Goal: Information Seeking & Learning: Check status

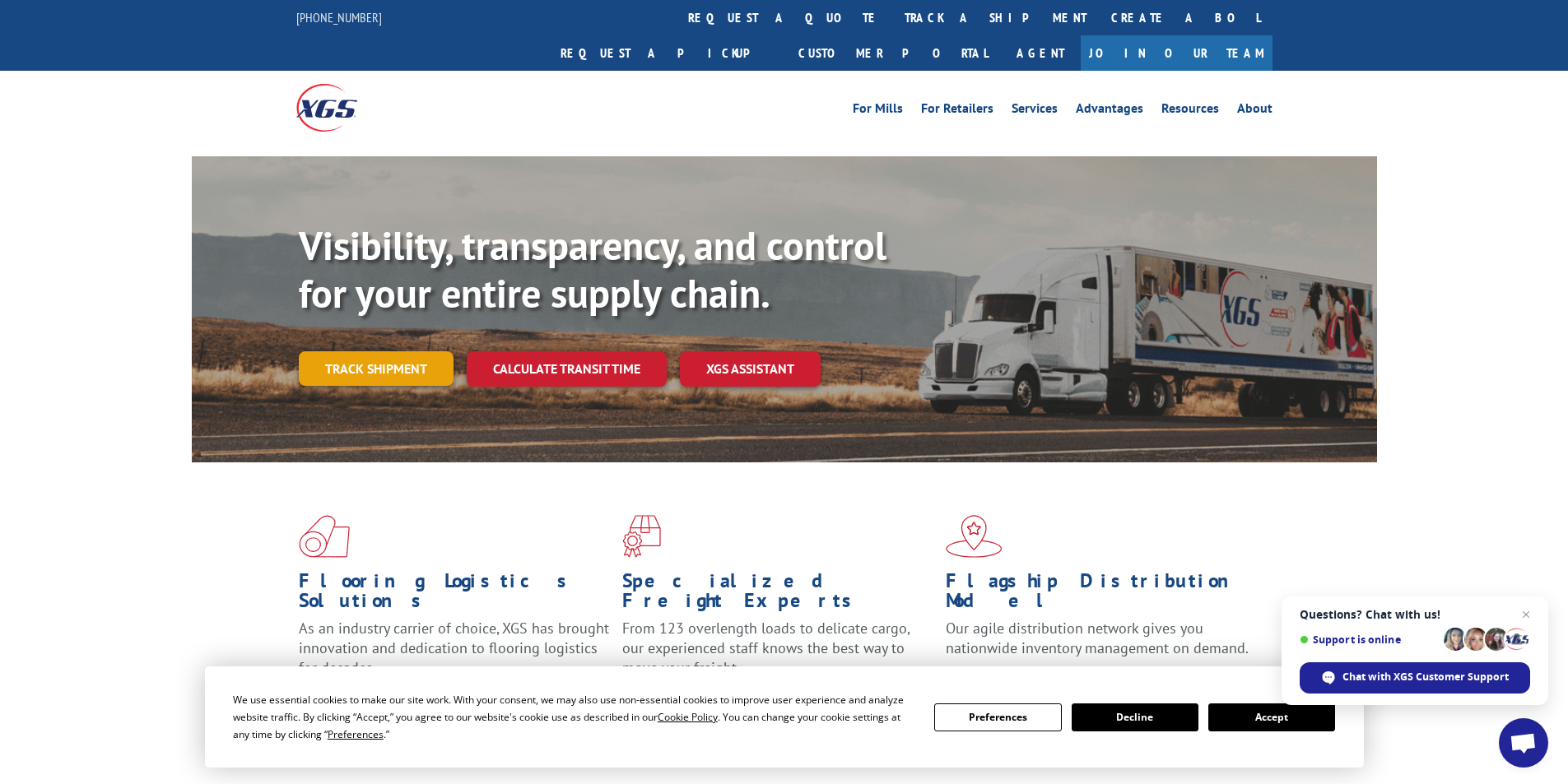
click at [421, 351] on link "Track shipment" at bounding box center [376, 368] width 154 height 35
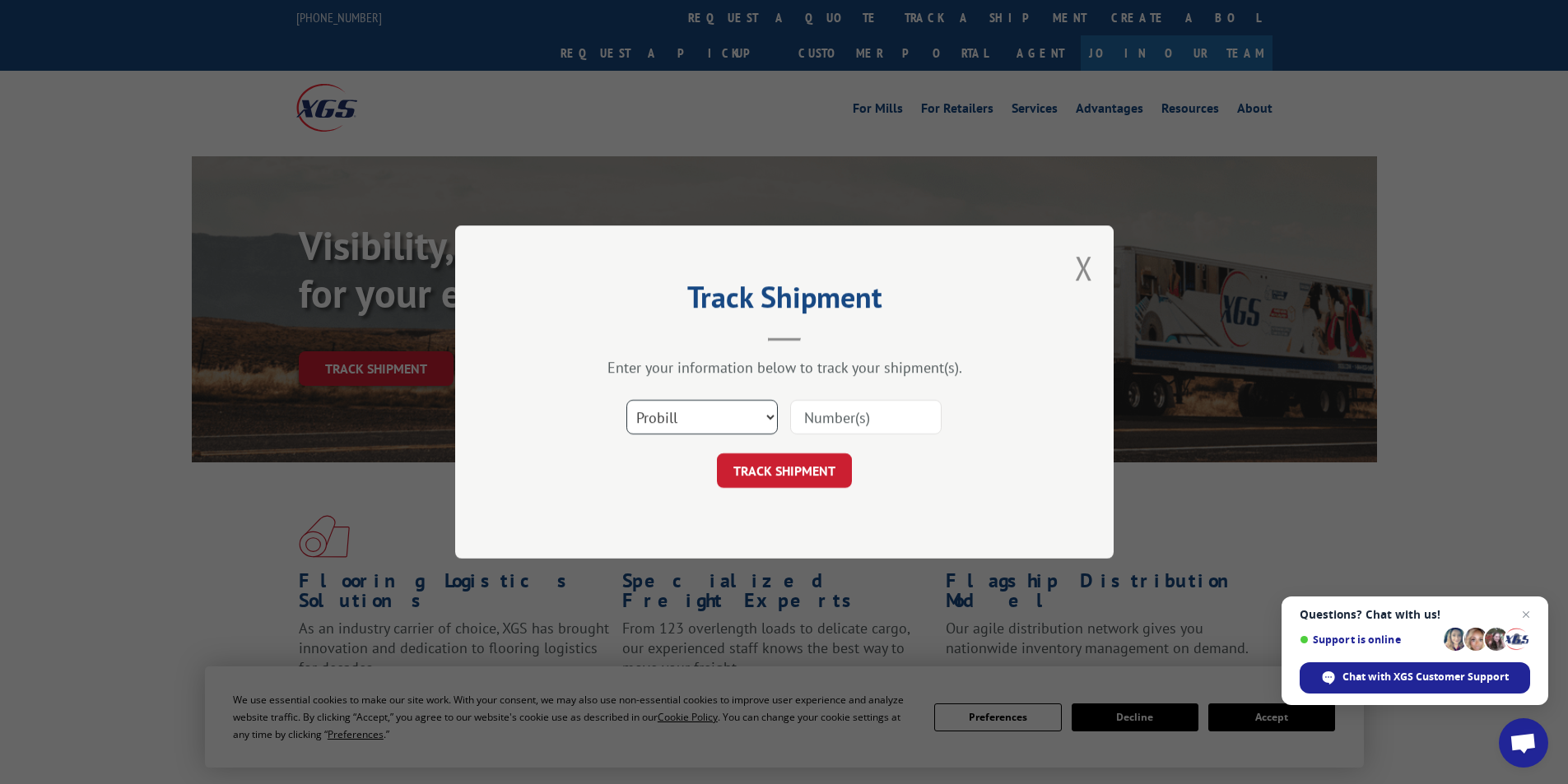
click at [725, 418] on select "Select category... Probill BOL PO" at bounding box center [702, 417] width 152 height 35
select select "bol"
click at [626, 400] on select "Select category... Probill BOL PO" at bounding box center [702, 417] width 152 height 35
click at [866, 427] on input at bounding box center [865, 417] width 152 height 35
type input "6100047936"
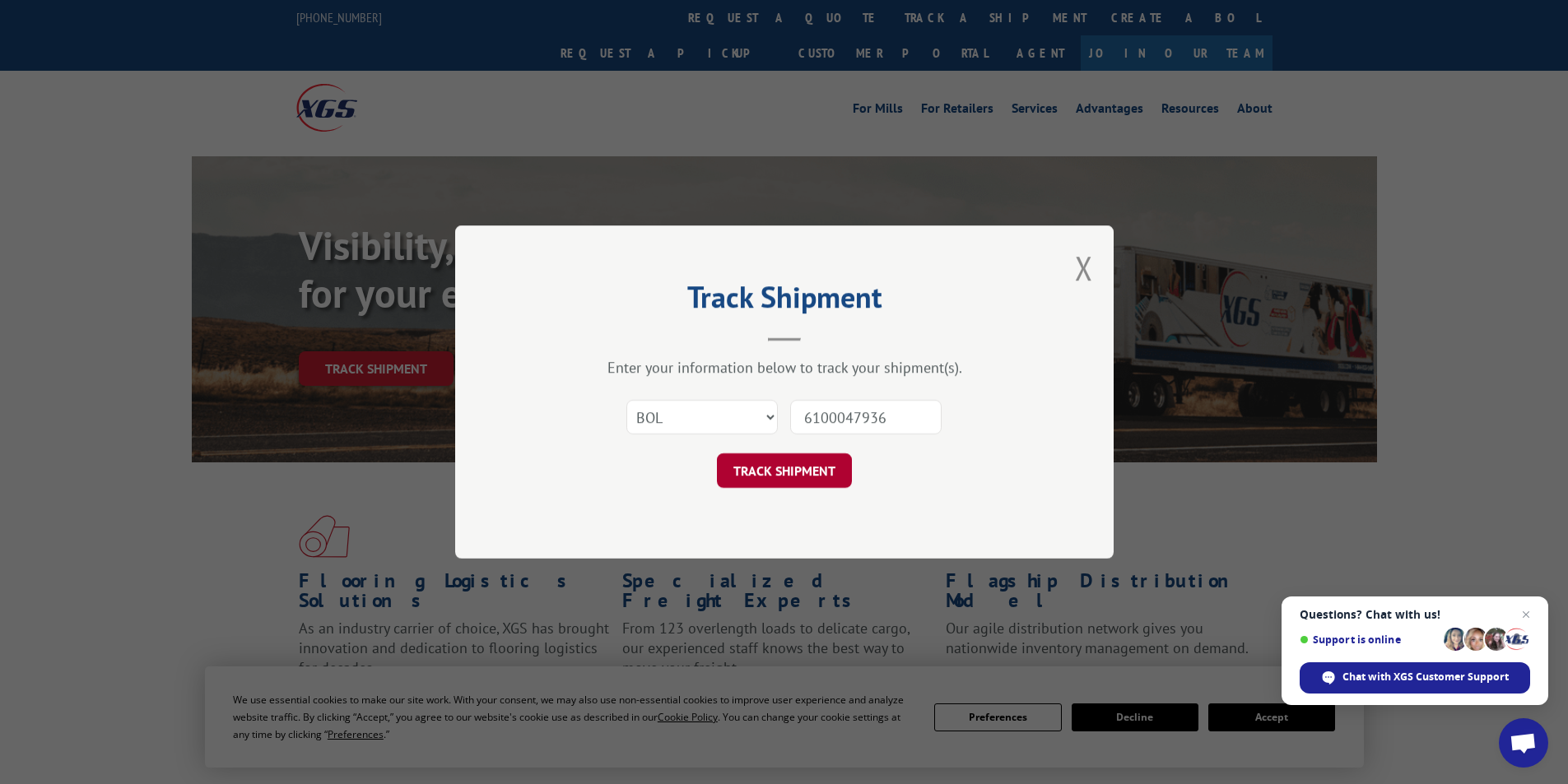
click at [757, 459] on button "TRACK SHIPMENT" at bounding box center [784, 470] width 135 height 35
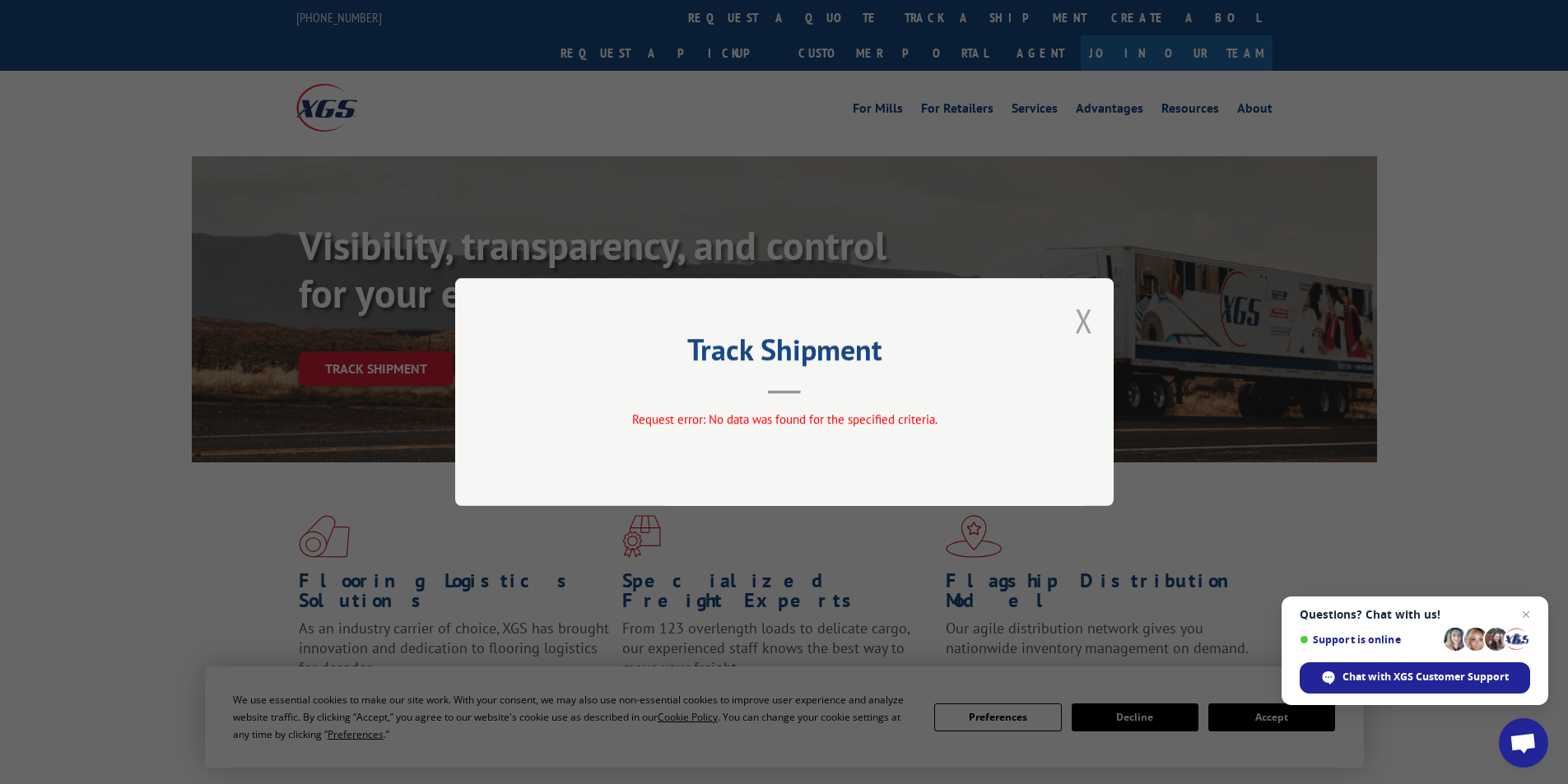
click at [1088, 323] on button "Close modal" at bounding box center [1083, 320] width 18 height 43
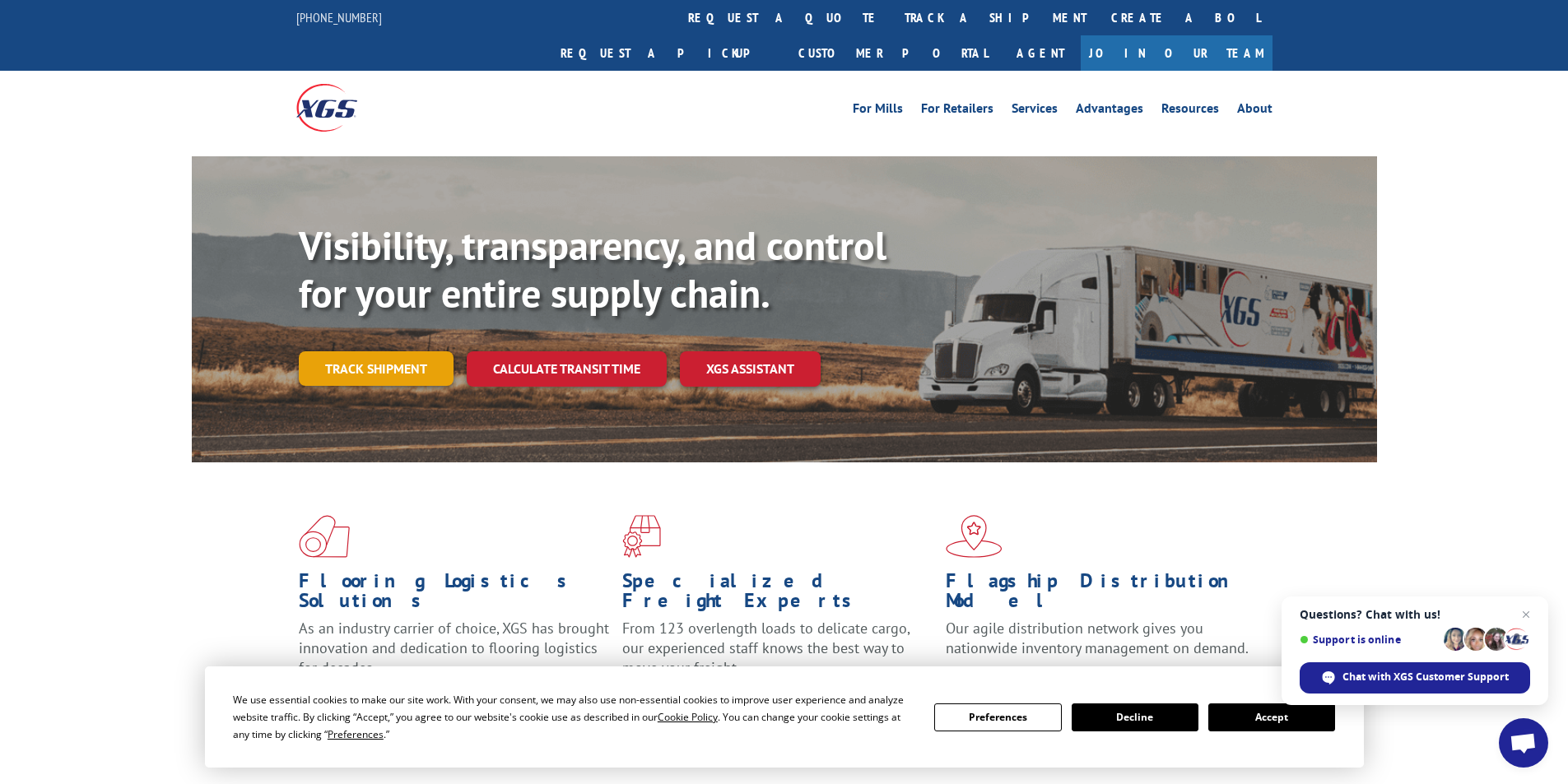
click at [351, 351] on link "Track shipment" at bounding box center [376, 368] width 154 height 35
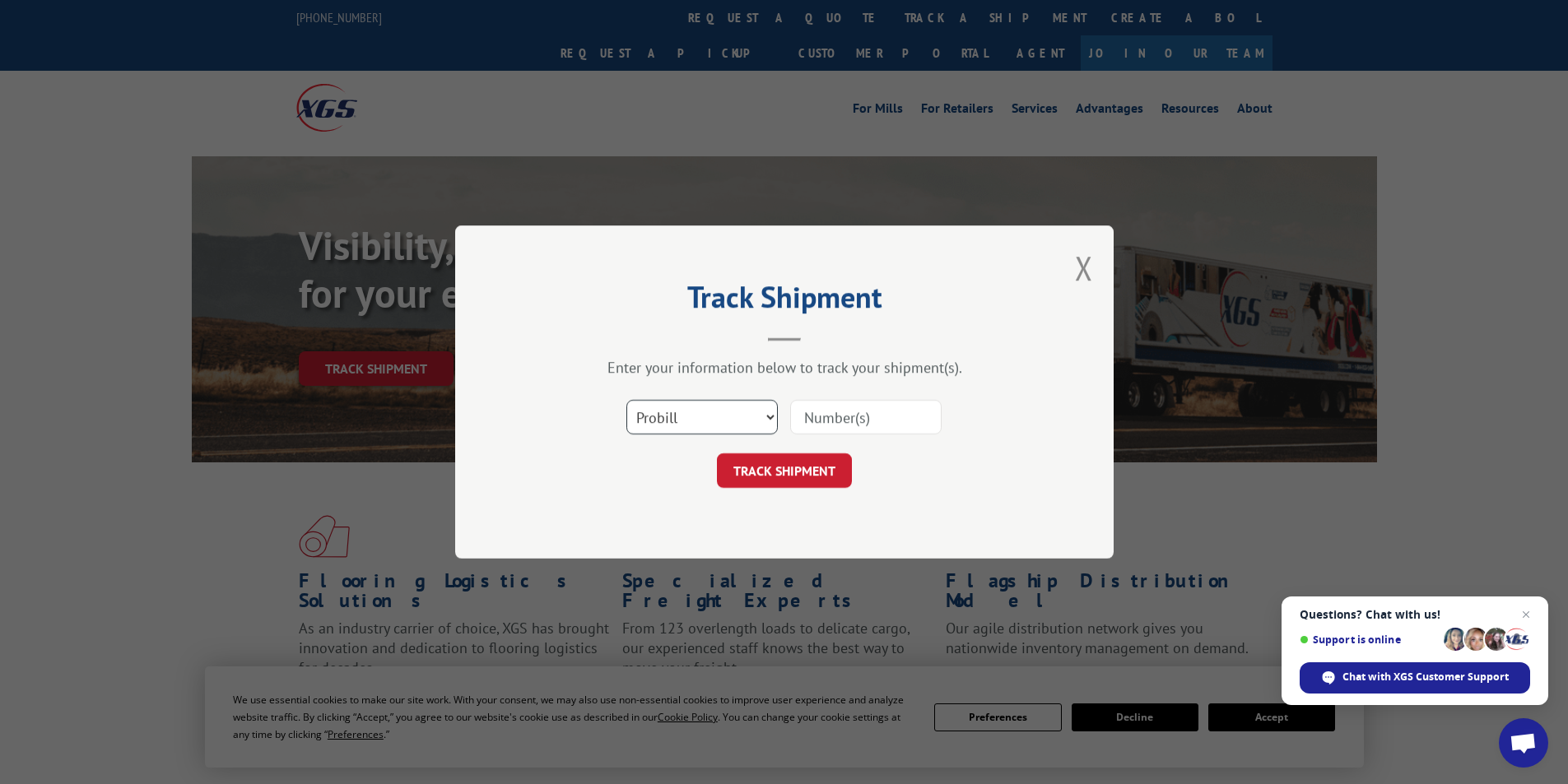
click at [721, 422] on select "Select category... Probill BOL PO" at bounding box center [702, 417] width 152 height 35
click at [626, 400] on select "Select category... Probill BOL PO" at bounding box center [702, 417] width 152 height 35
click at [841, 427] on input at bounding box center [865, 417] width 152 height 35
click at [771, 413] on select "Select category... Probill BOL PO" at bounding box center [702, 417] width 152 height 35
select select "probill"
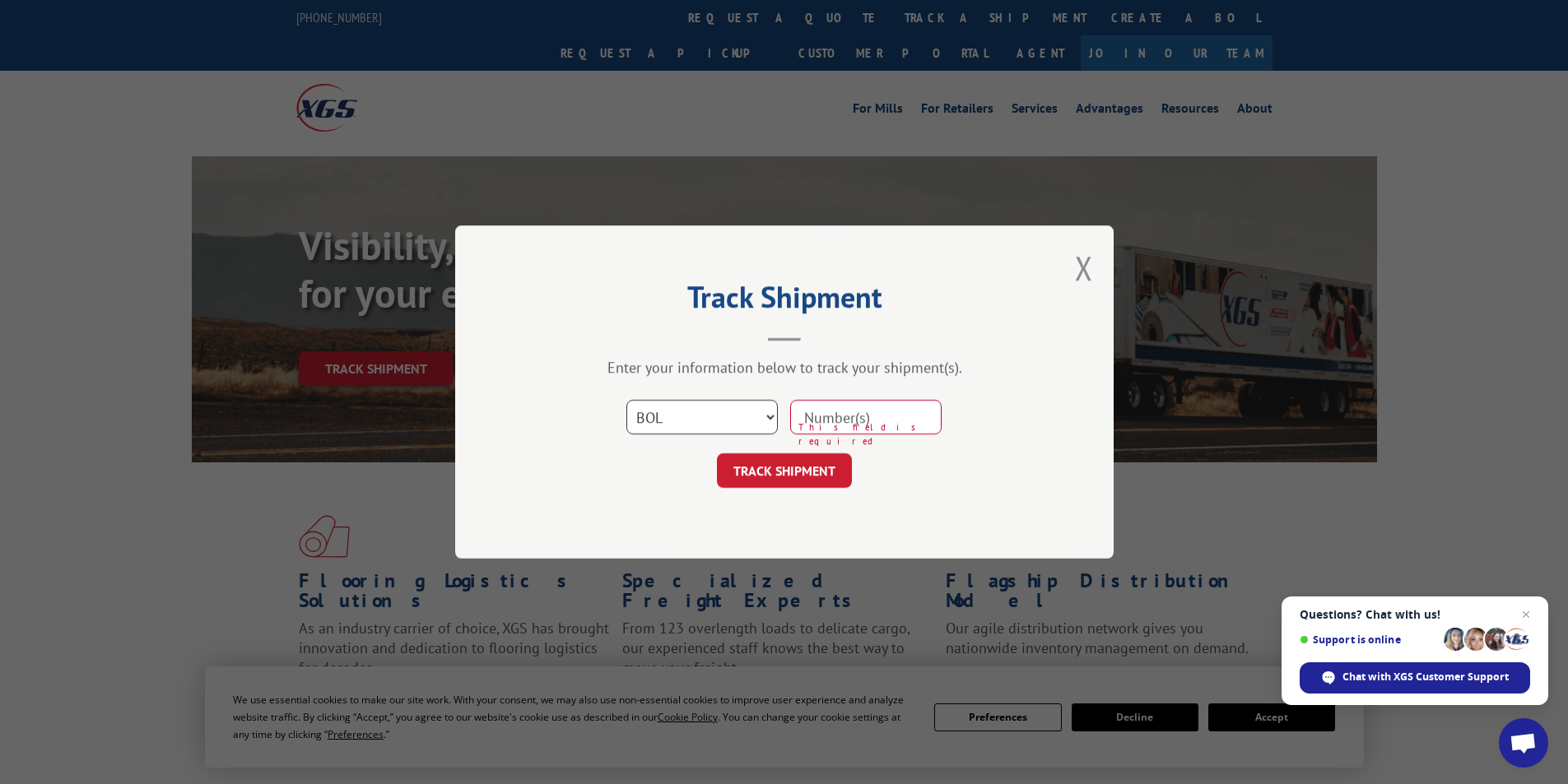
click at [626, 400] on select "Select category... Probill BOL PO" at bounding box center [702, 417] width 152 height 35
click at [847, 422] on input at bounding box center [865, 417] width 152 height 35
type input "15987055"
click button "TRACK SHIPMENT" at bounding box center [784, 470] width 135 height 35
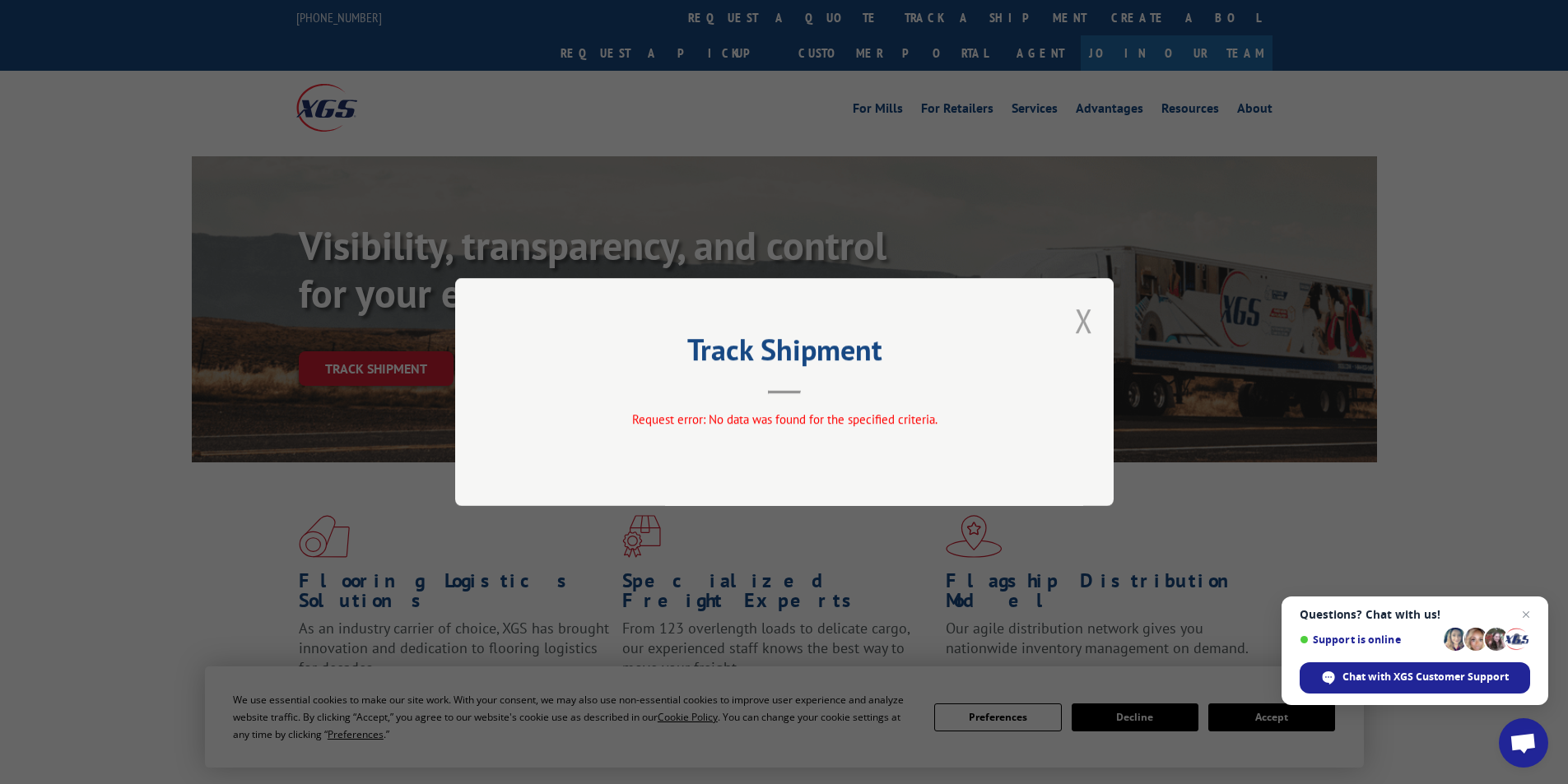
click at [1091, 325] on button "Close modal" at bounding box center [1083, 320] width 18 height 43
